Goal: Information Seeking & Learning: Understand process/instructions

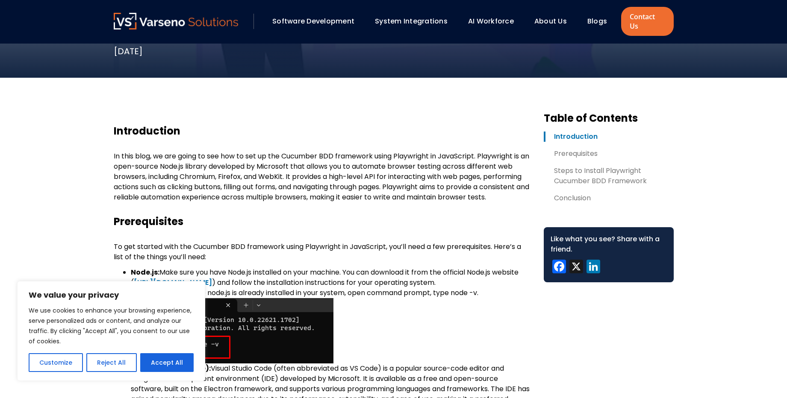
scroll to position [359, 0]
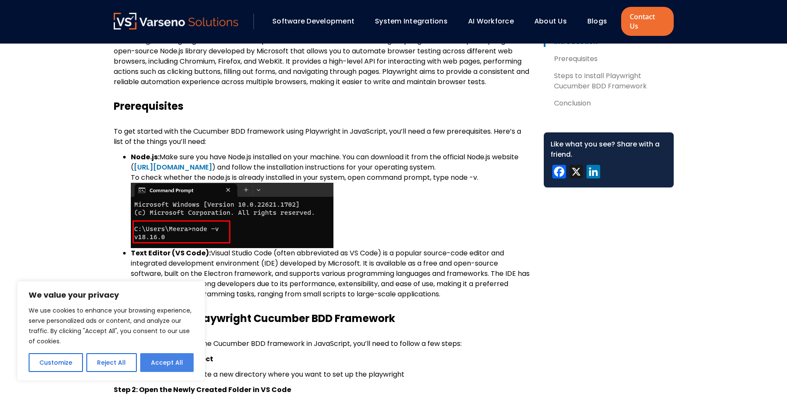
click at [175, 370] on button "Accept All" at bounding box center [166, 362] width 53 height 19
checkbox input "true"
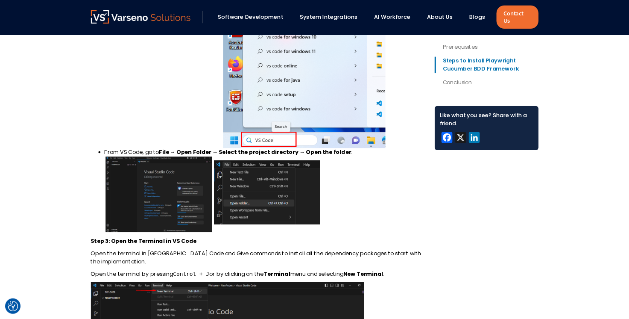
scroll to position [974, 0]
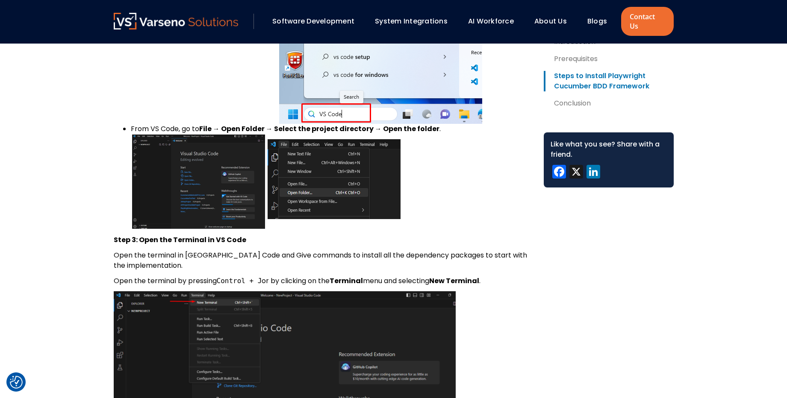
click at [214, 173] on img at bounding box center [267, 182] width 273 height 97
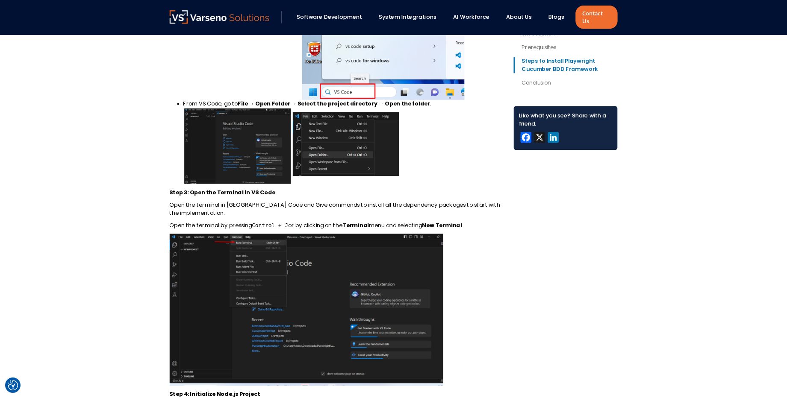
scroll to position [973, 0]
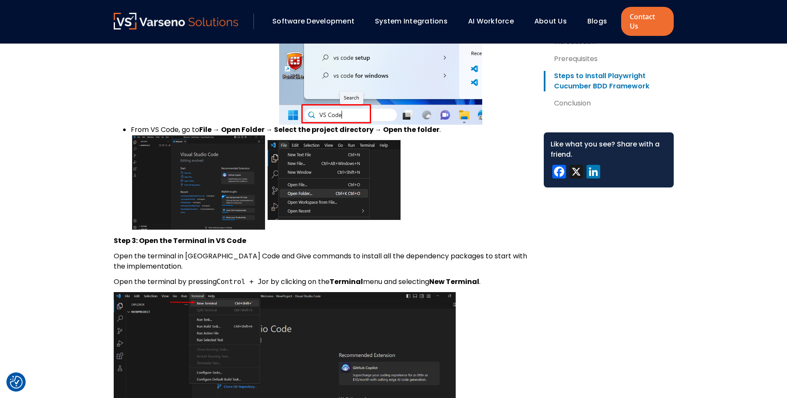
click at [581, 153] on div "Like what you see? Share with a friend." at bounding box center [608, 149] width 116 height 21
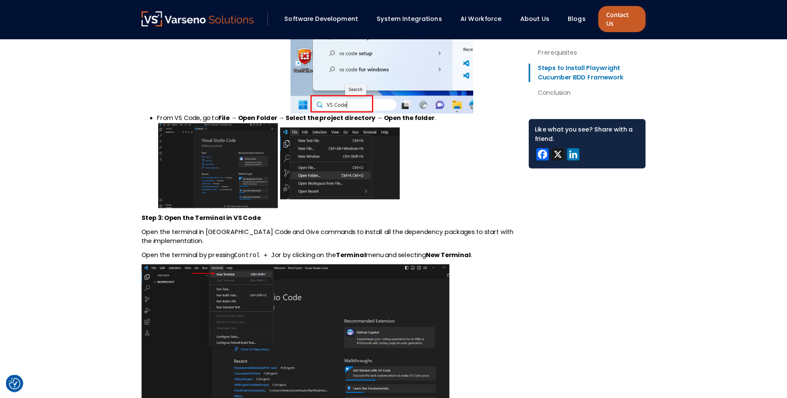
scroll to position [972, 0]
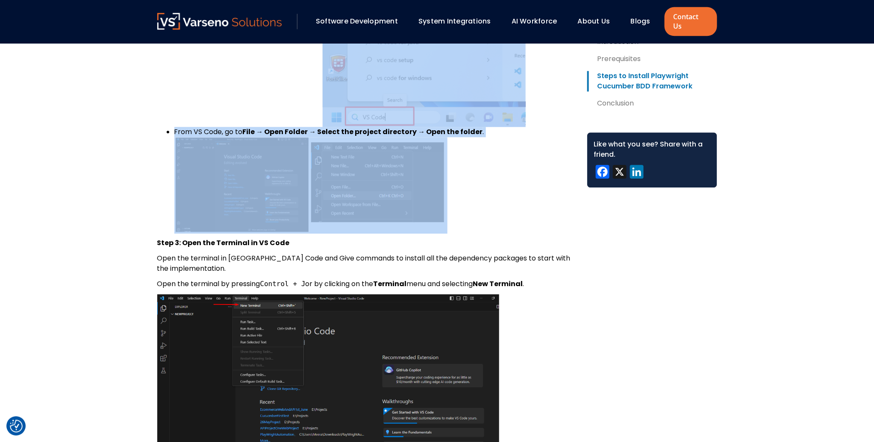
drag, startPoint x: 873, startPoint y: 71, endPoint x: 881, endPoint y: 139, distance: 69.2
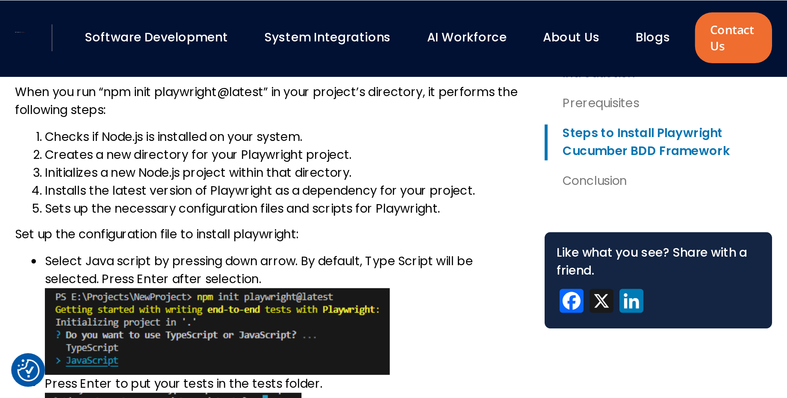
scroll to position [1967, 0]
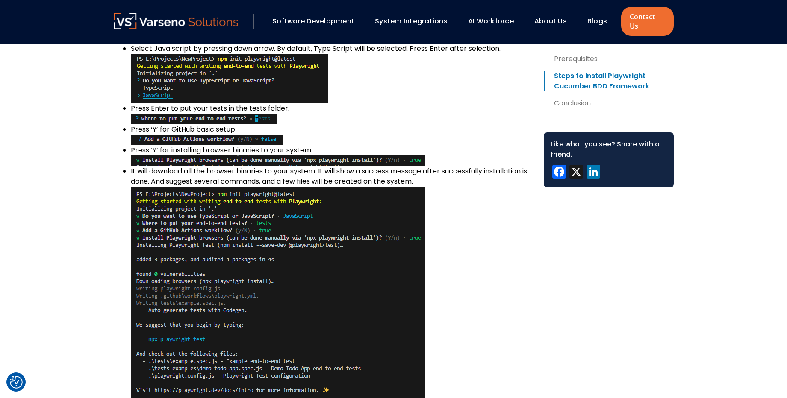
scroll to position [1916, 0]
